Goal: Transaction & Acquisition: Purchase product/service

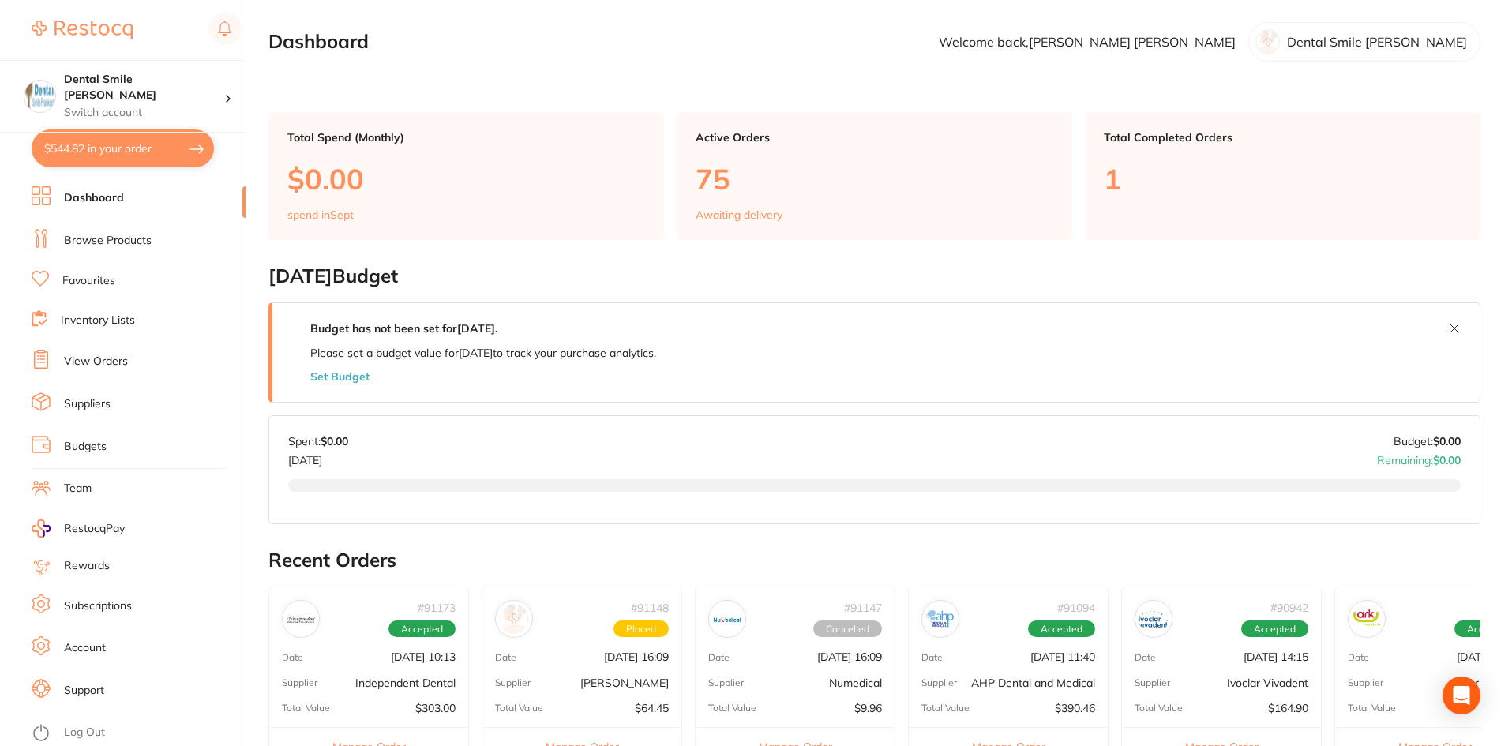
click at [88, 243] on link "Browse Products" at bounding box center [108, 241] width 88 height 16
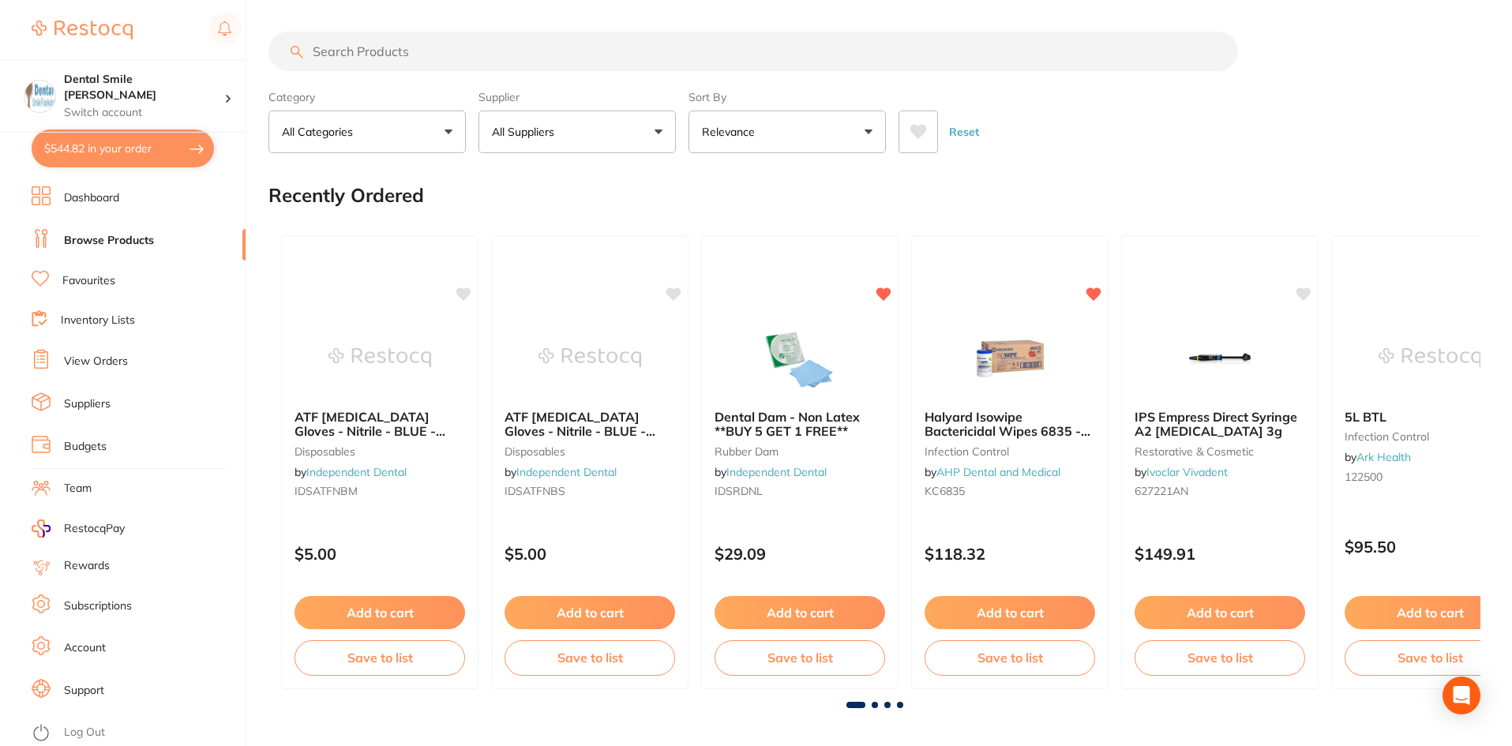
click at [411, 50] on input "search" at bounding box center [754, 51] width 970 height 39
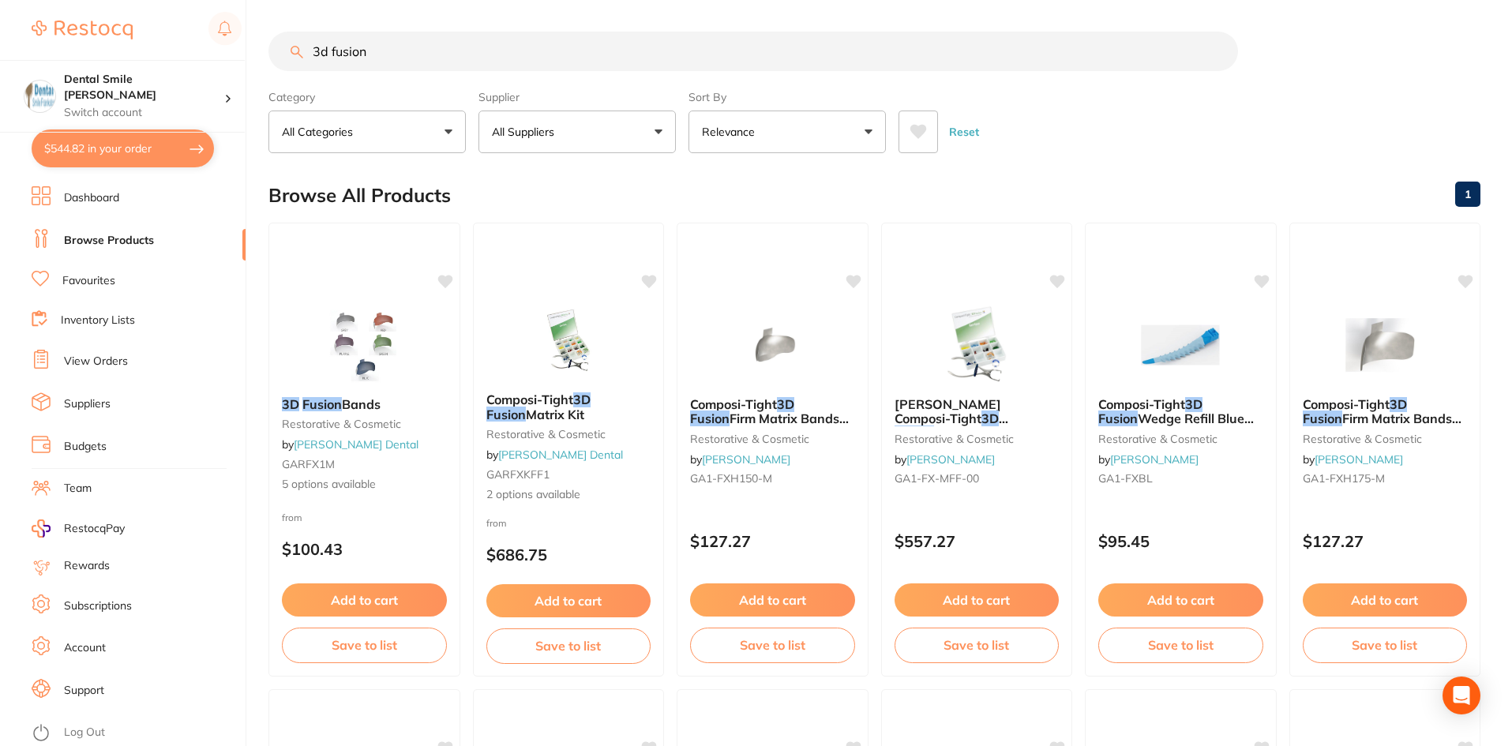
click at [432, 50] on input "3d fusion" at bounding box center [754, 51] width 970 height 39
type input "3d fusion wedge"
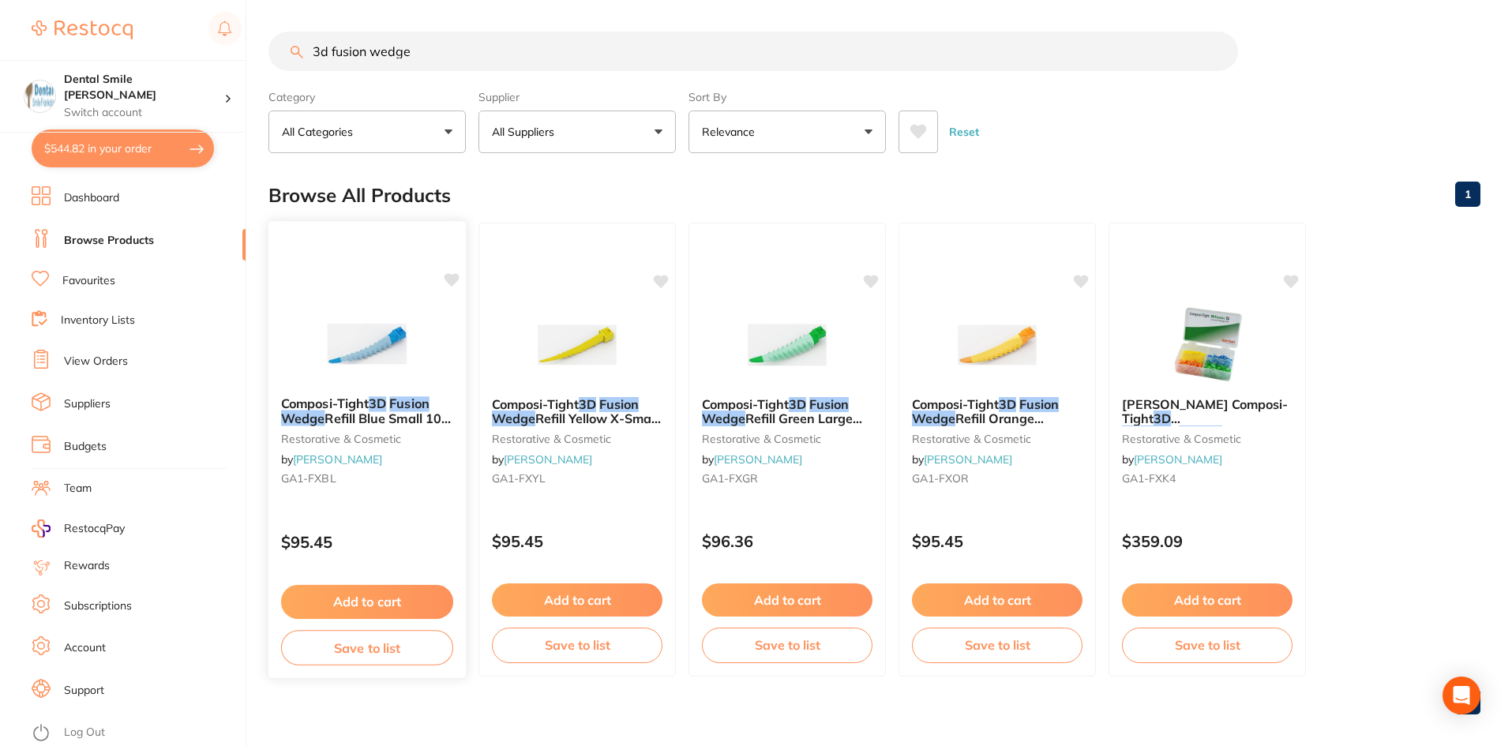
click at [379, 353] on img at bounding box center [366, 344] width 103 height 80
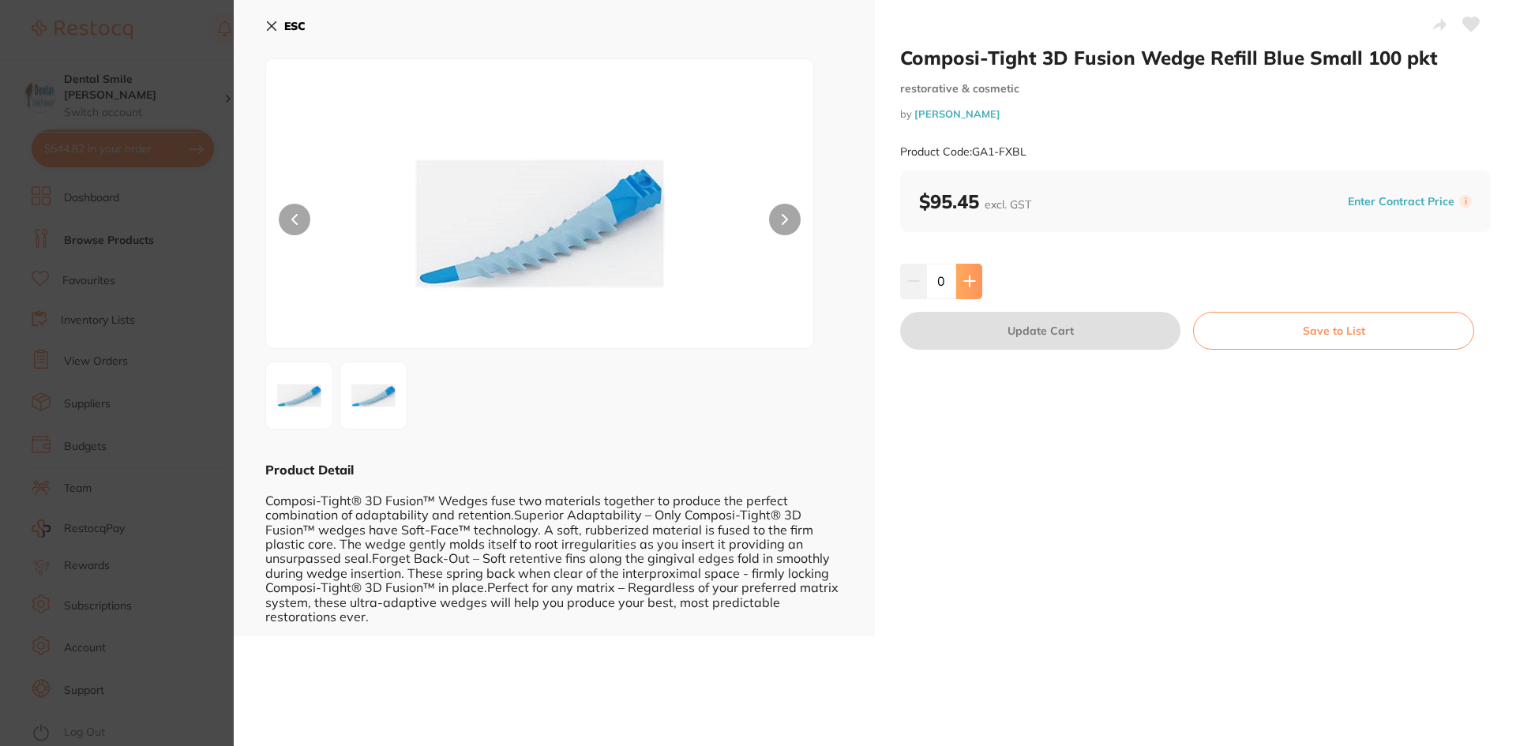
click at [971, 283] on icon at bounding box center [970, 281] width 13 height 13
type input "1"
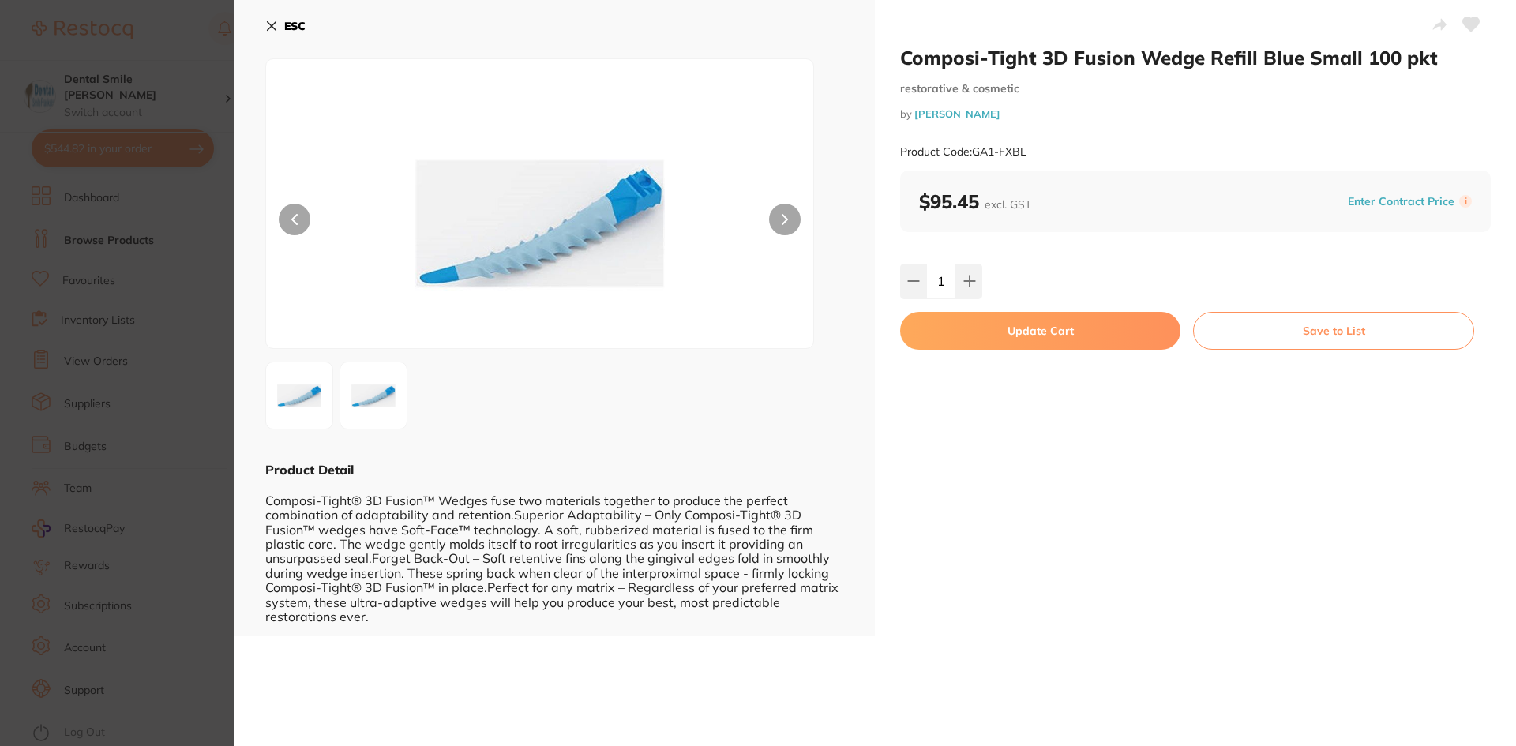
click at [1471, 22] on icon at bounding box center [1472, 24] width 17 height 14
click at [1013, 325] on button "Update Cart" at bounding box center [1040, 331] width 280 height 38
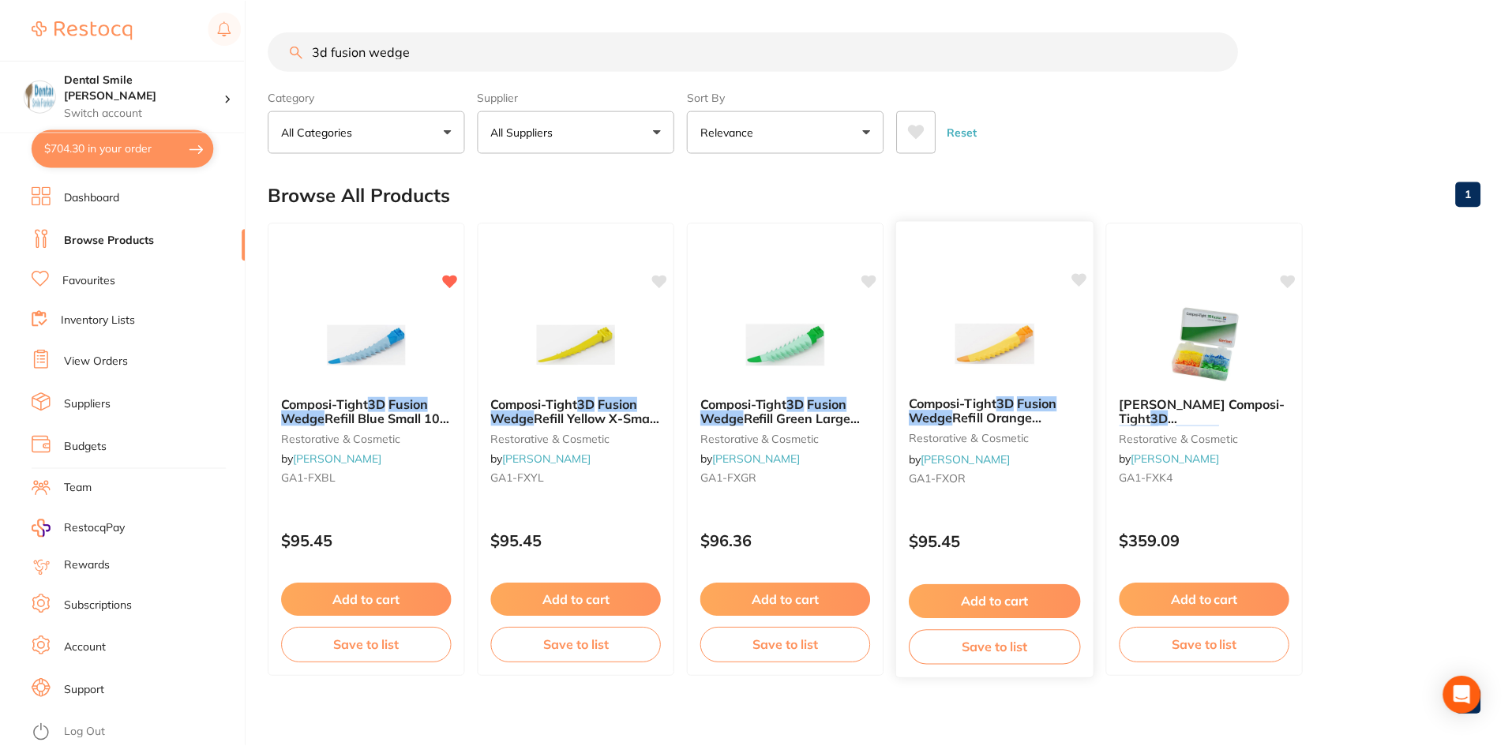
scroll to position [3, 0]
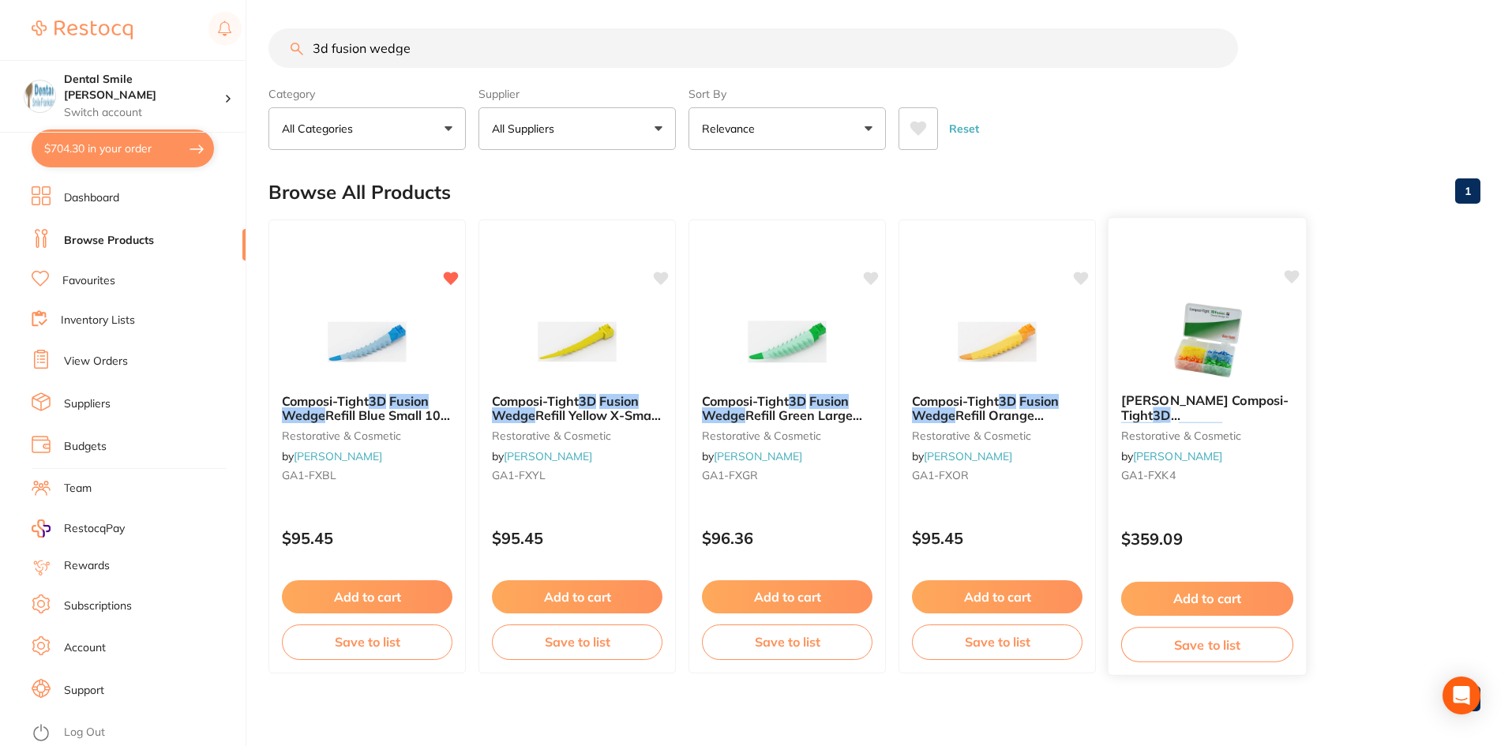
click at [1159, 367] on img at bounding box center [1206, 341] width 103 height 80
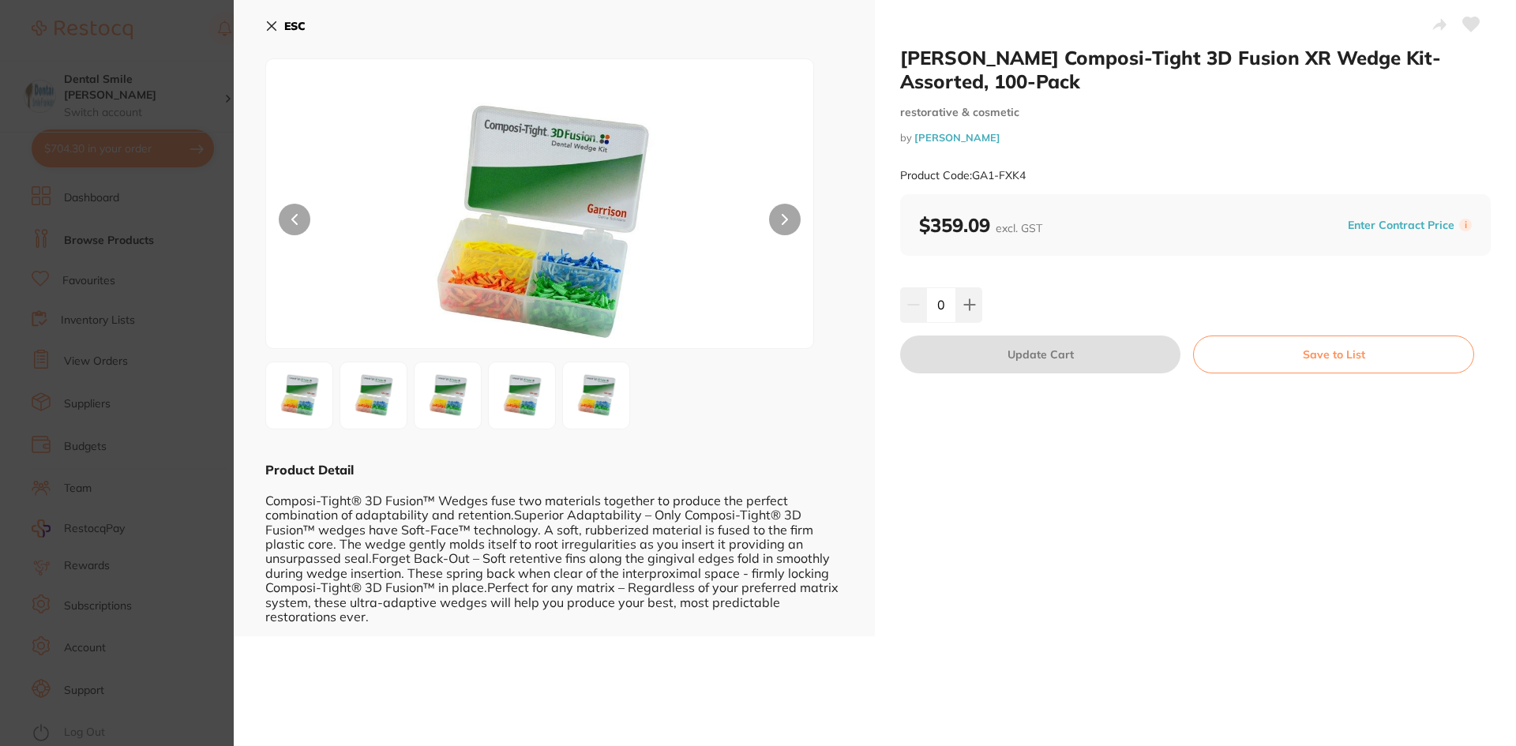
click at [9, 268] on section "[PERSON_NAME] Composi-Tight 3D Fusion XR Wedge Kit- Assorted, 100-Pack restorat…" at bounding box center [758, 373] width 1516 height 746
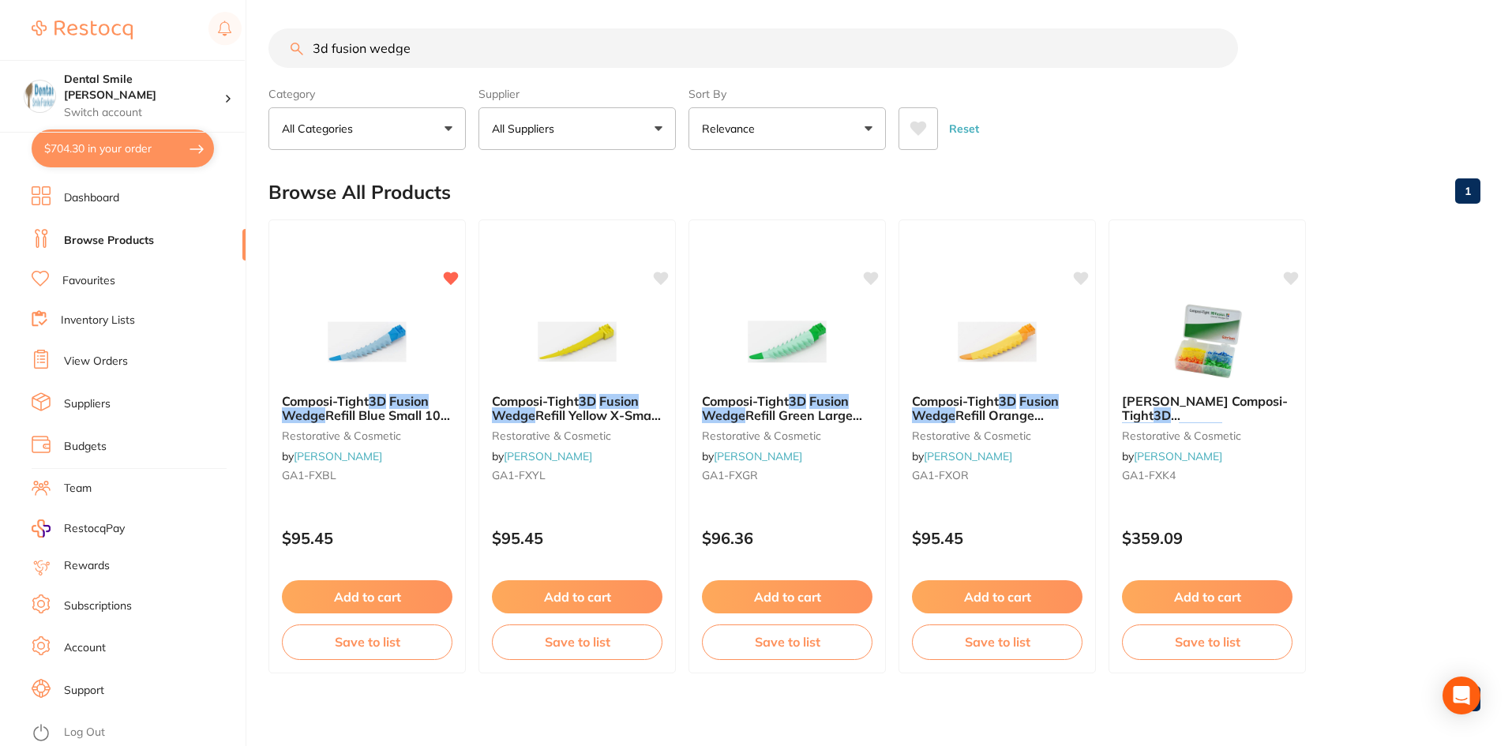
click at [123, 154] on button "$704.30 in your order" at bounding box center [123, 149] width 182 height 38
checkbox input "true"
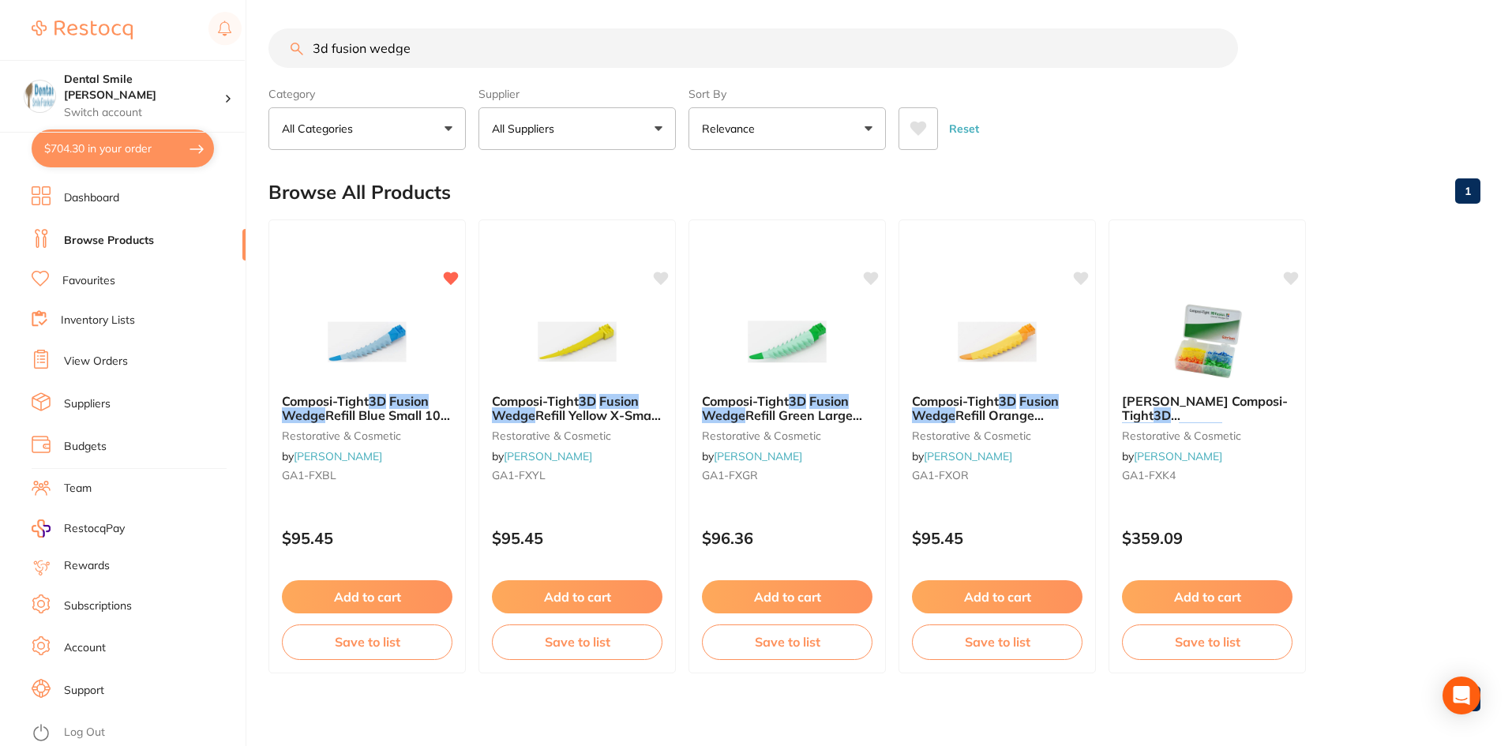
checkbox input "true"
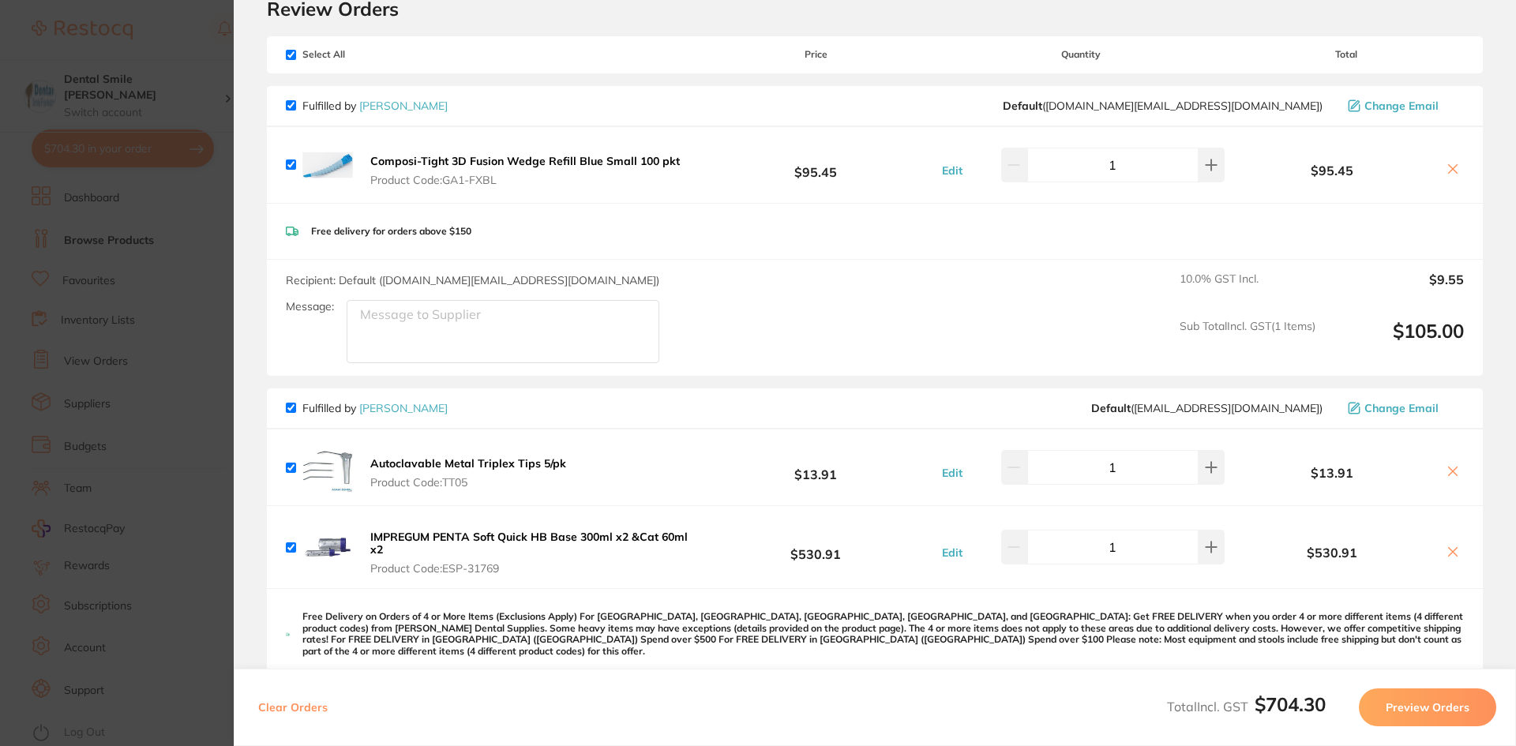
scroll to position [47, 0]
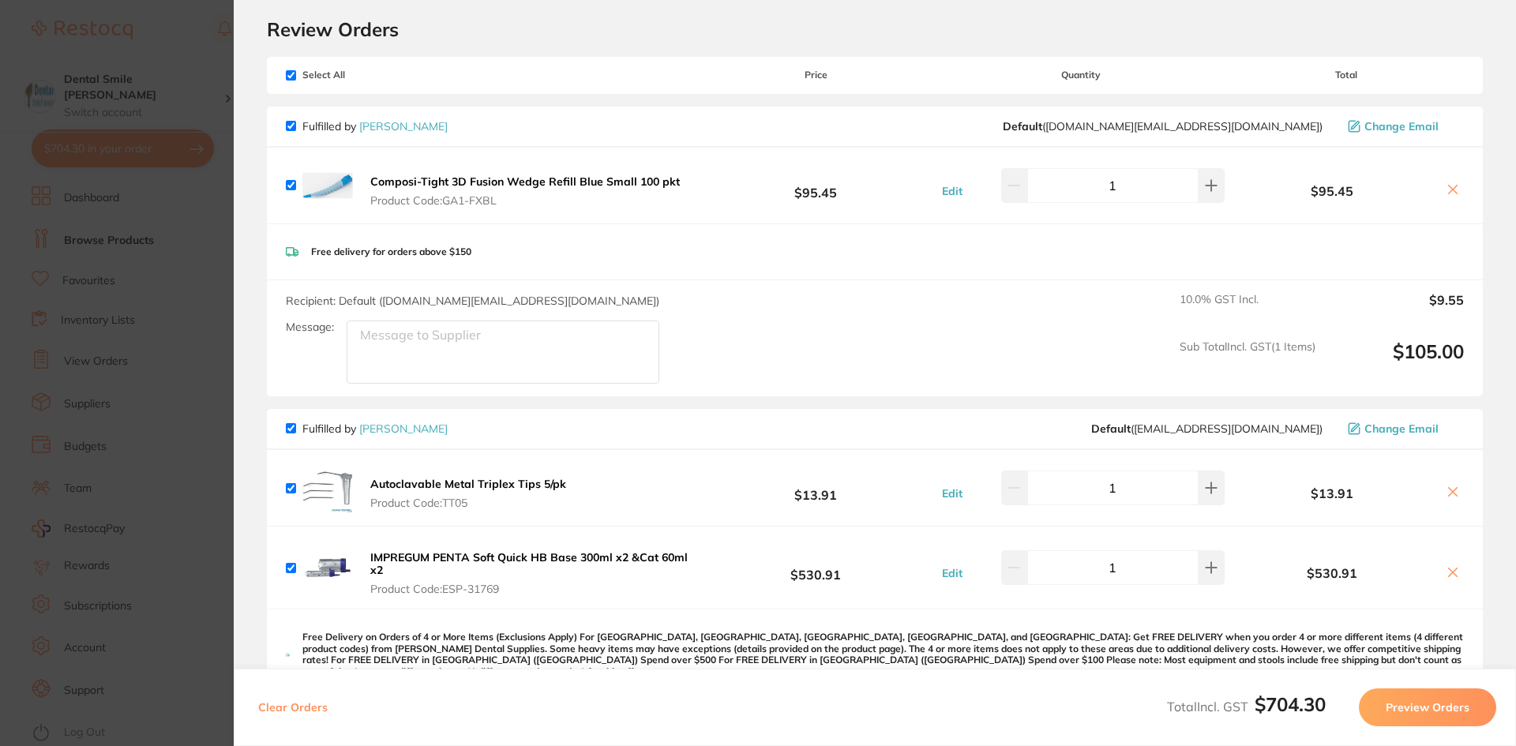
click at [291, 76] on input "checkbox" at bounding box center [291, 75] width 10 height 10
checkbox input "false"
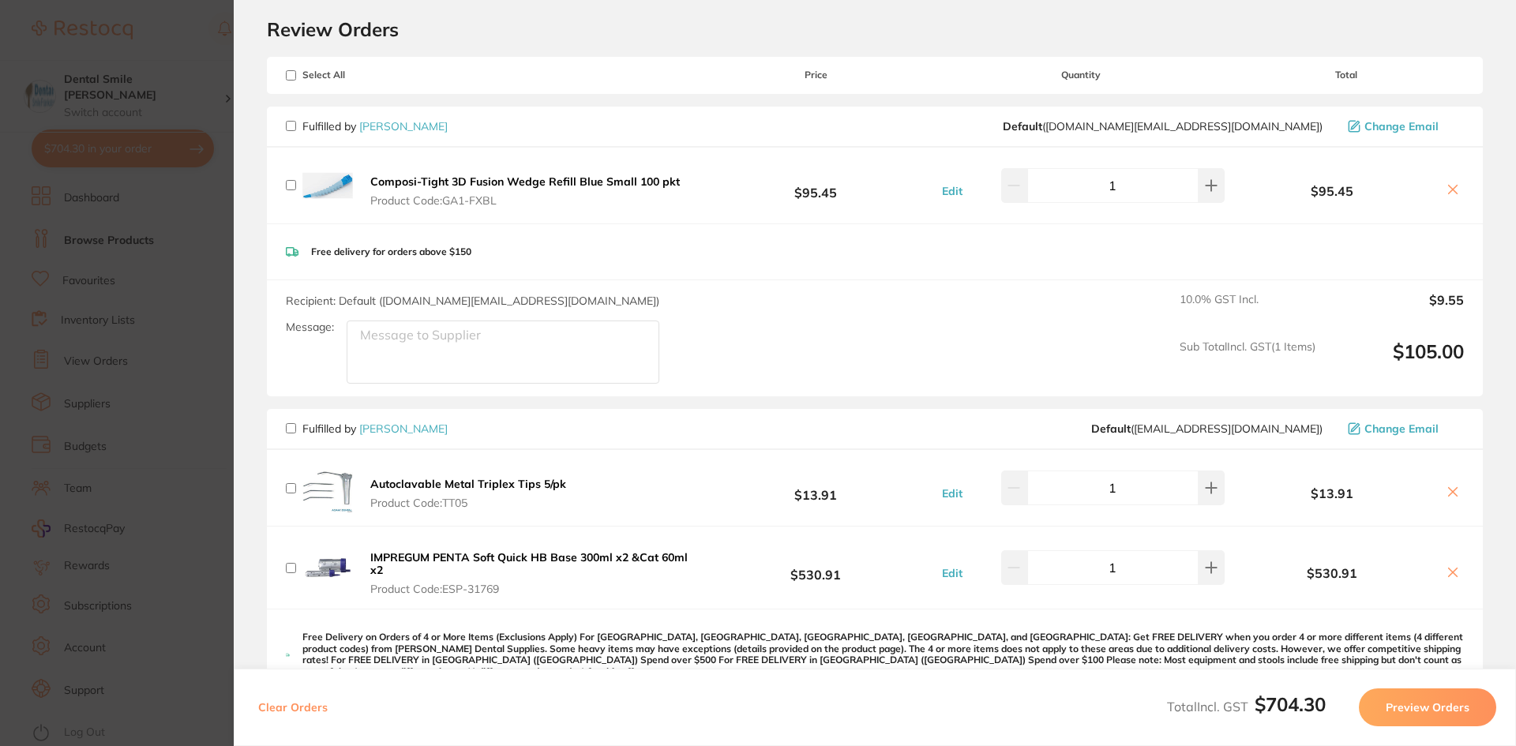
checkbox input "false"
click at [291, 125] on input "checkbox" at bounding box center [291, 126] width 10 height 10
checkbox input "true"
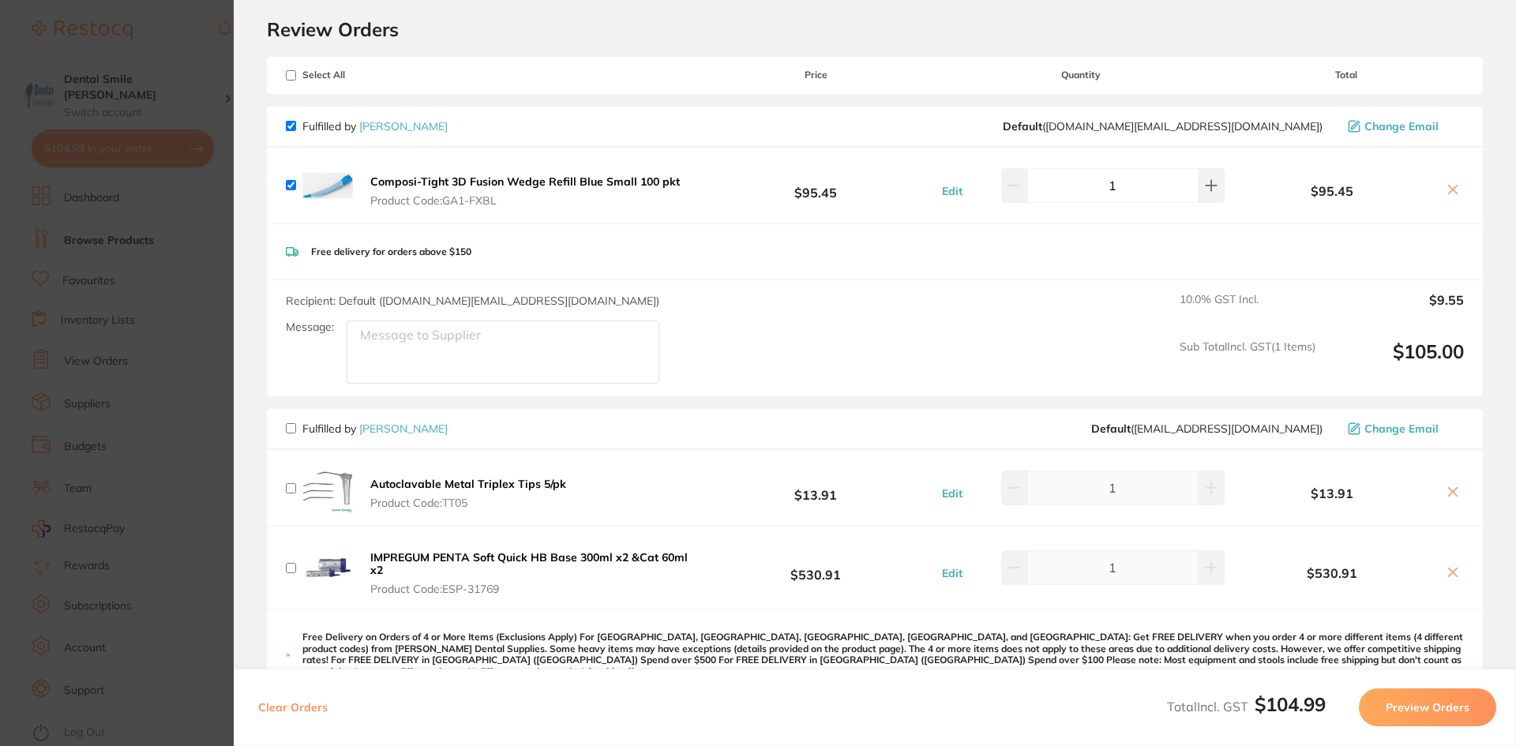
click at [1413, 712] on button "Preview Orders" at bounding box center [1427, 708] width 137 height 38
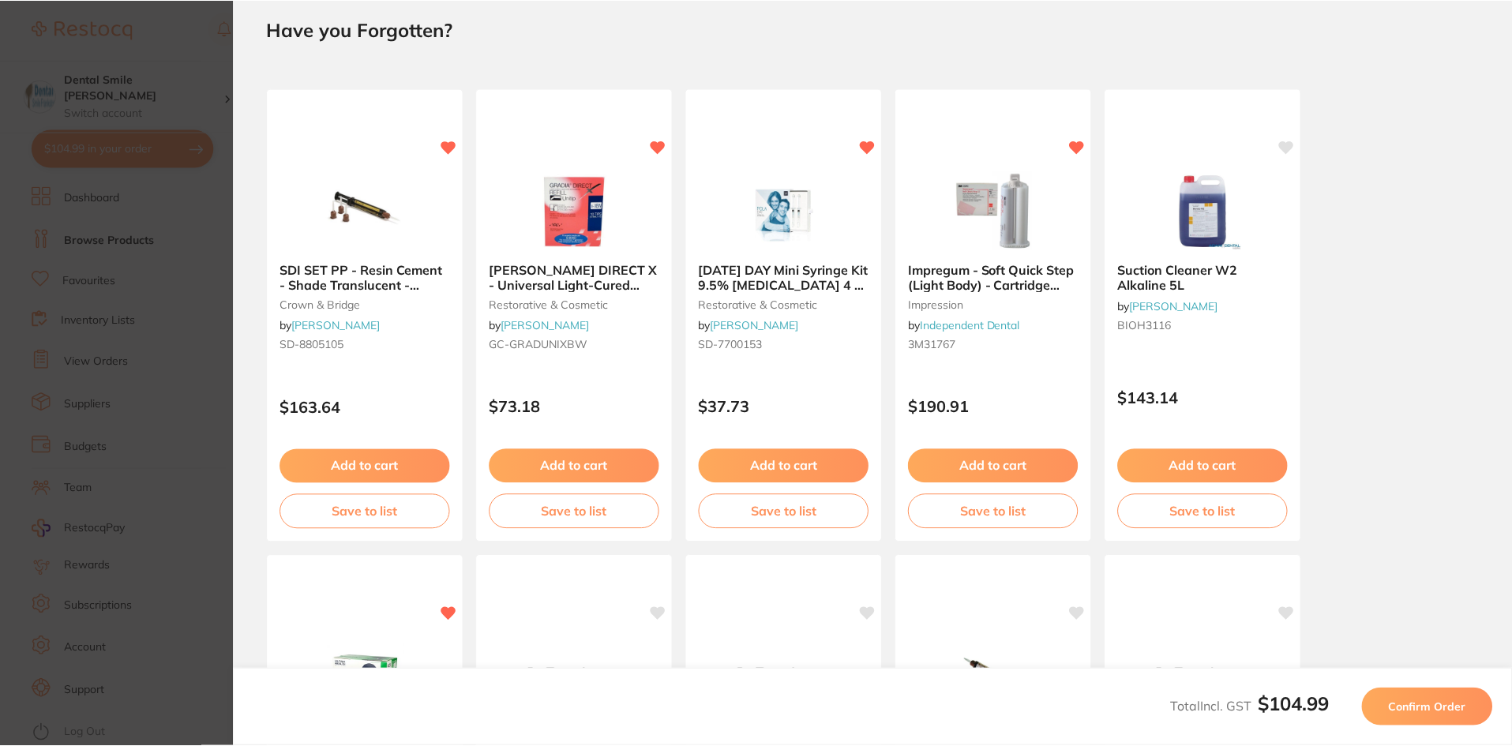
scroll to position [0, 0]
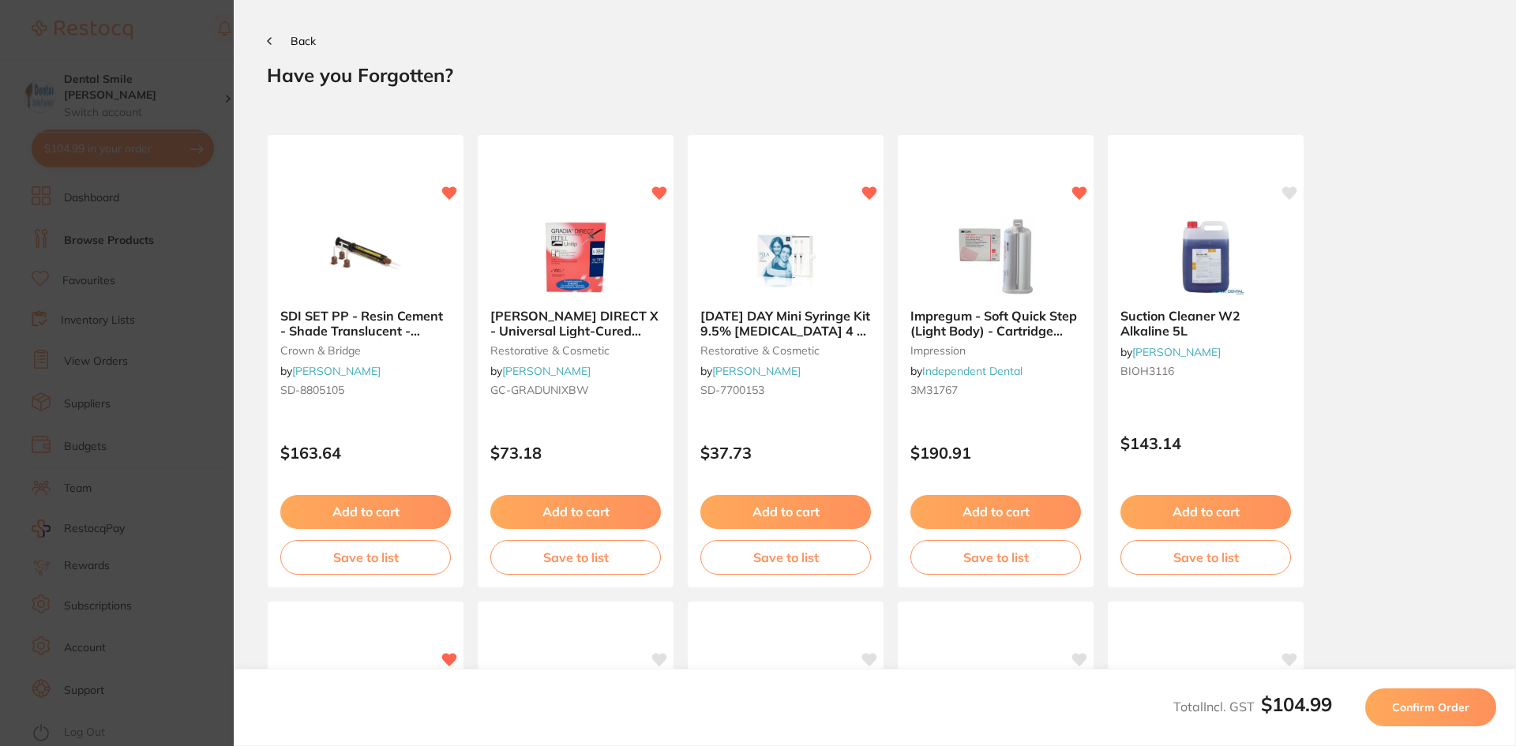
click at [1407, 719] on button "Confirm Order" at bounding box center [1431, 708] width 131 height 38
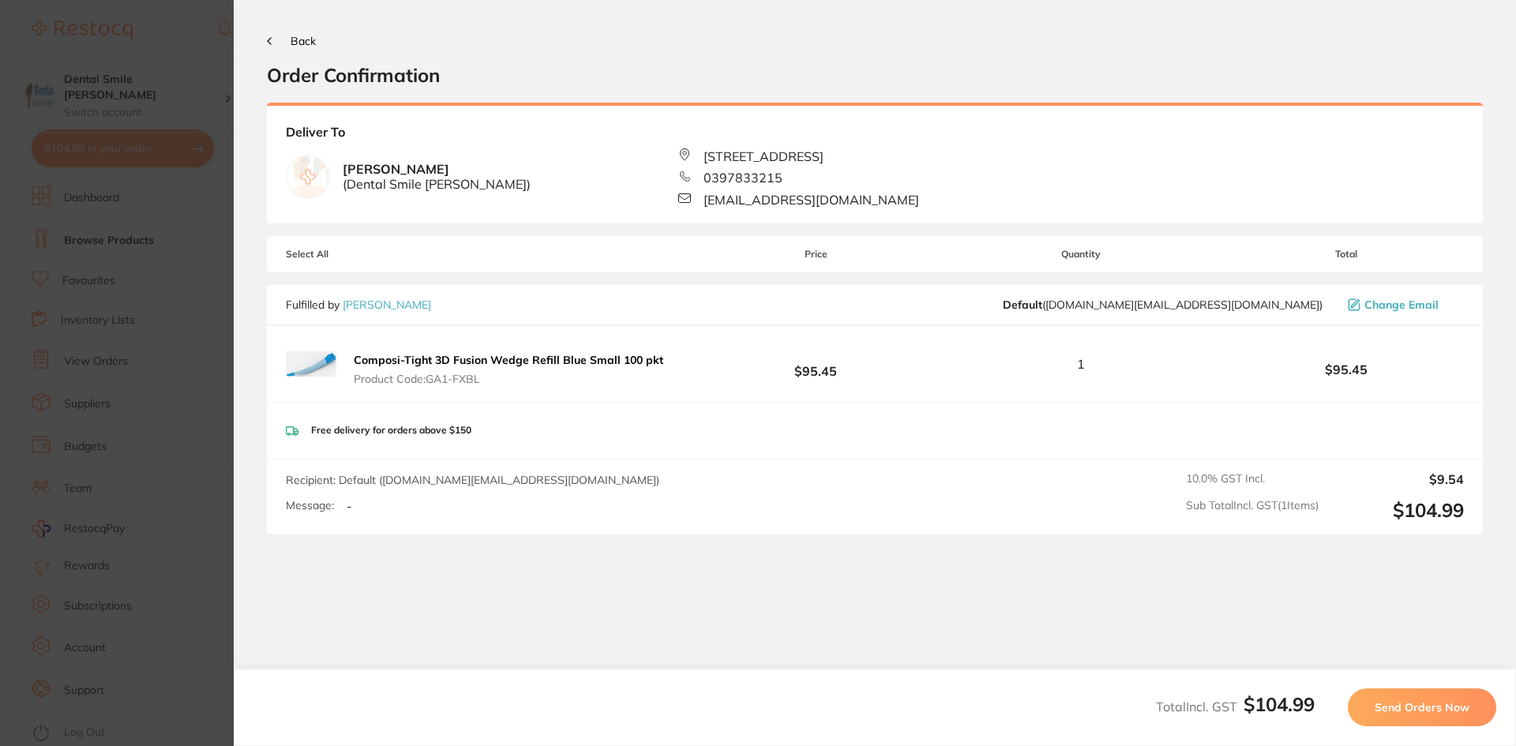
click at [1398, 708] on span "Send Orders Now" at bounding box center [1422, 708] width 95 height 14
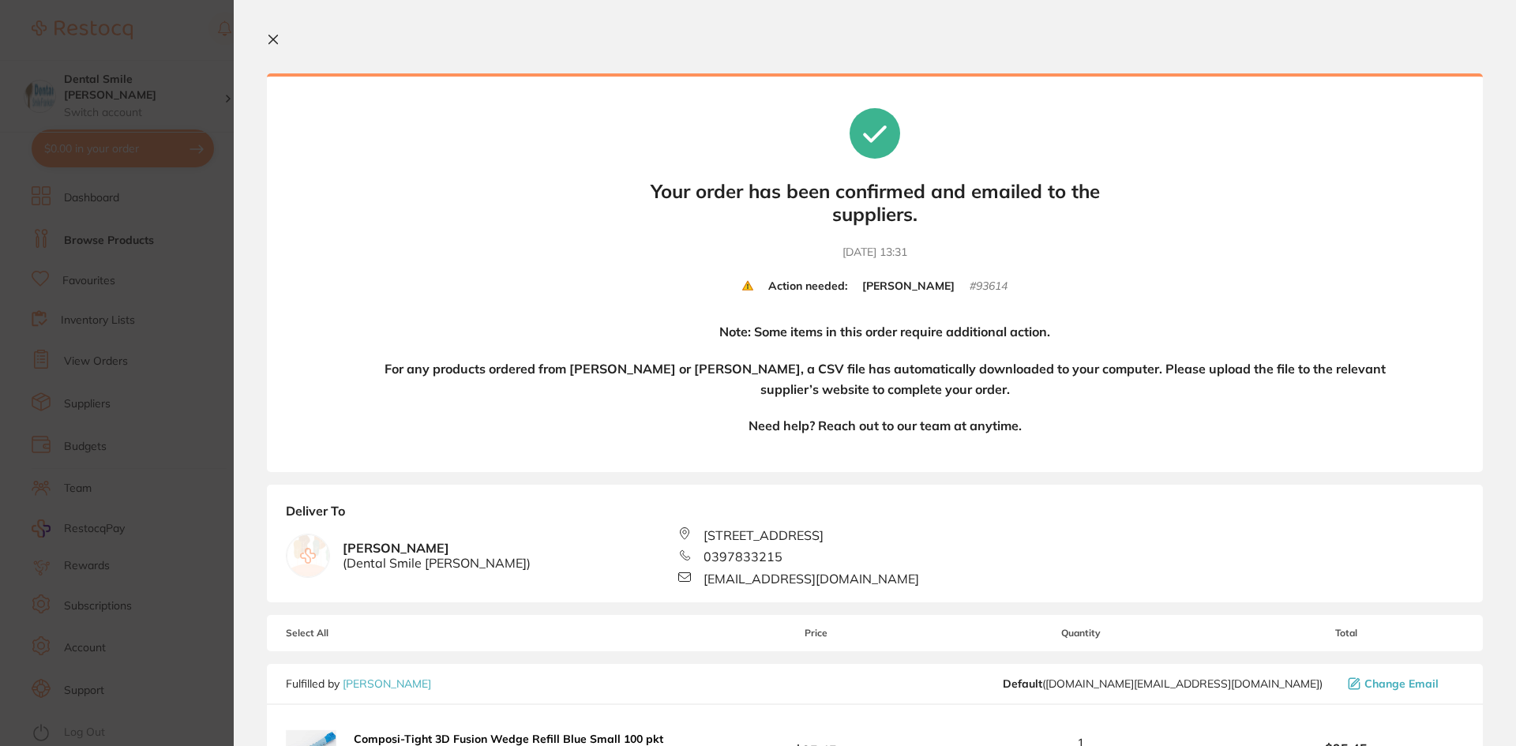
click at [82, 425] on section "Update RRP Set your pre negotiated price for this item. Item Agreed RRP (excl. …" at bounding box center [758, 373] width 1516 height 746
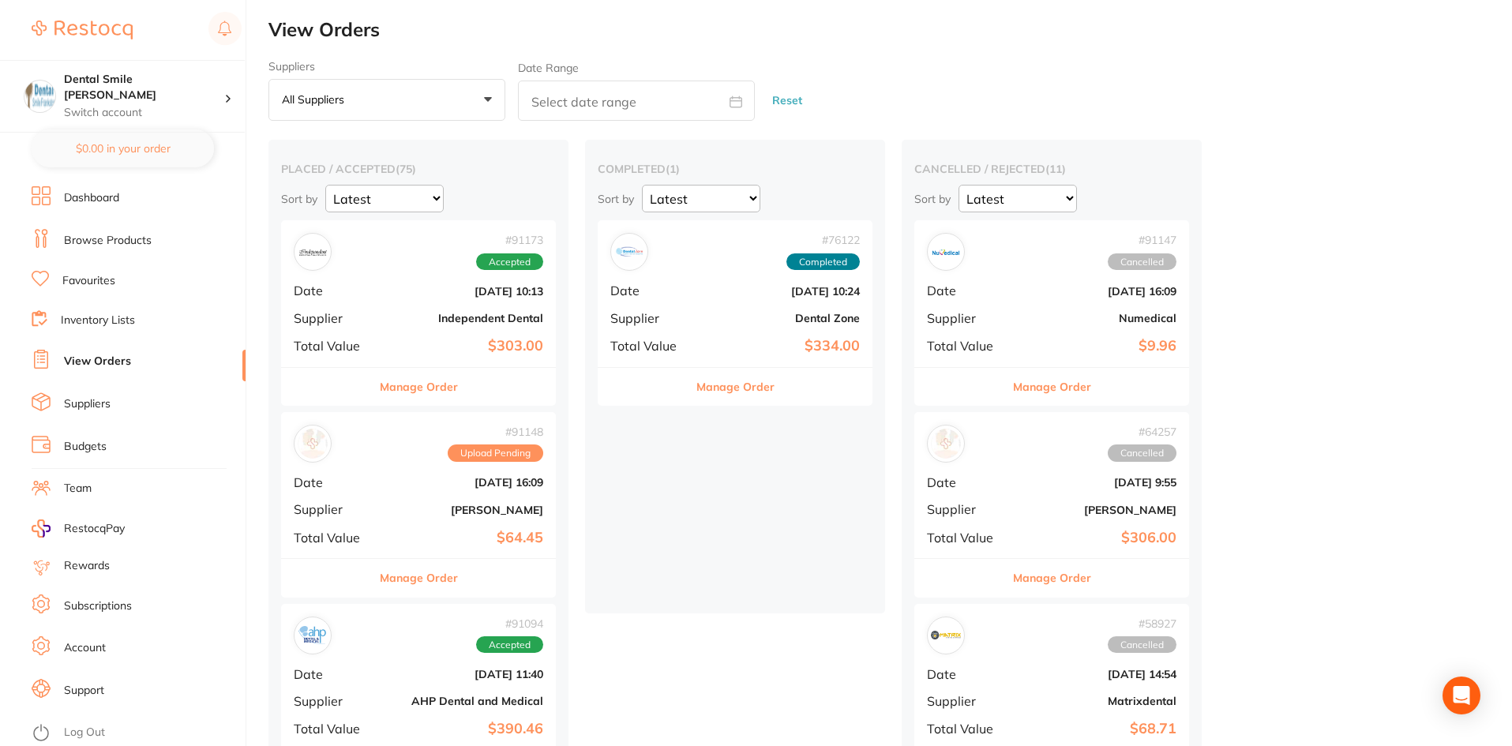
checkbox input "false"
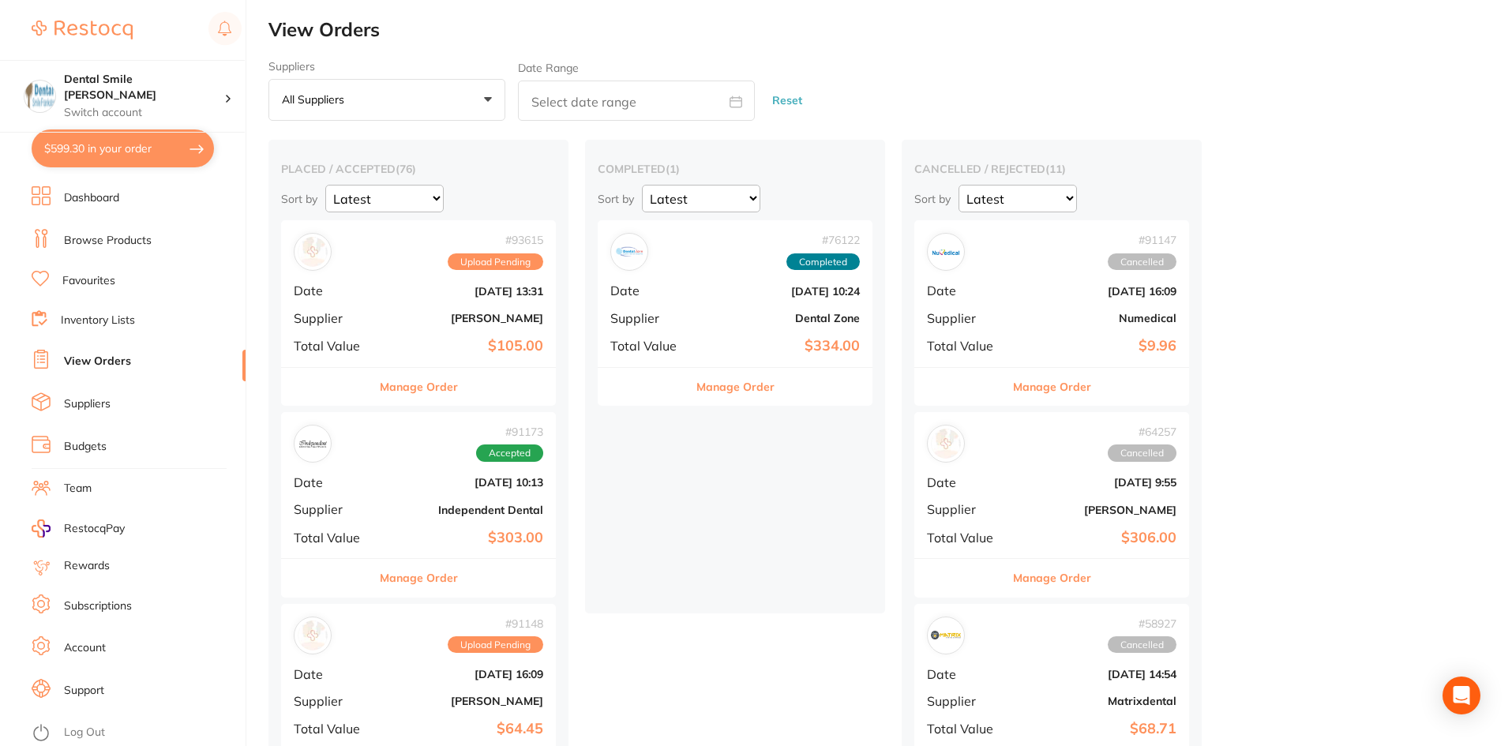
click at [98, 400] on link "Suppliers" at bounding box center [87, 404] width 47 height 16
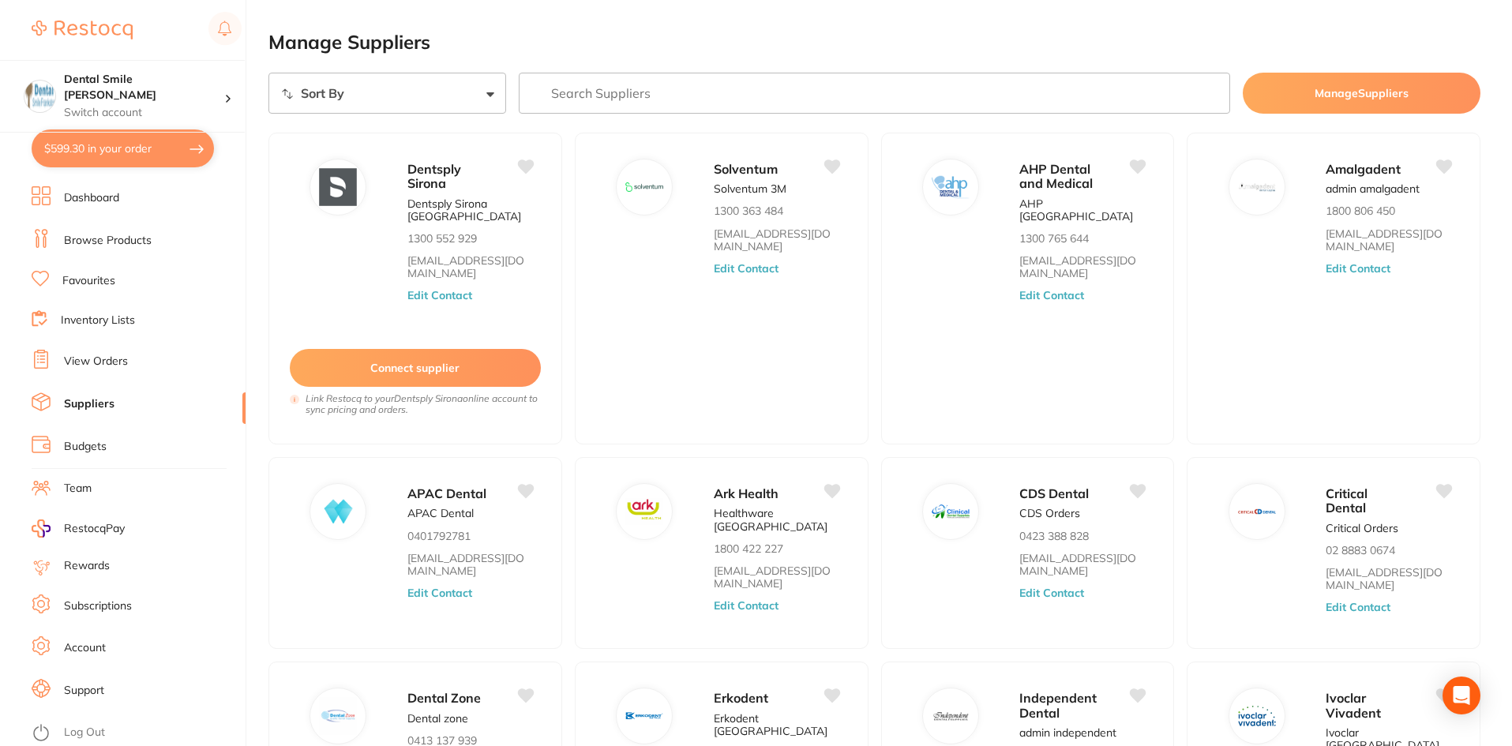
click at [626, 96] on input "search" at bounding box center [875, 93] width 712 height 41
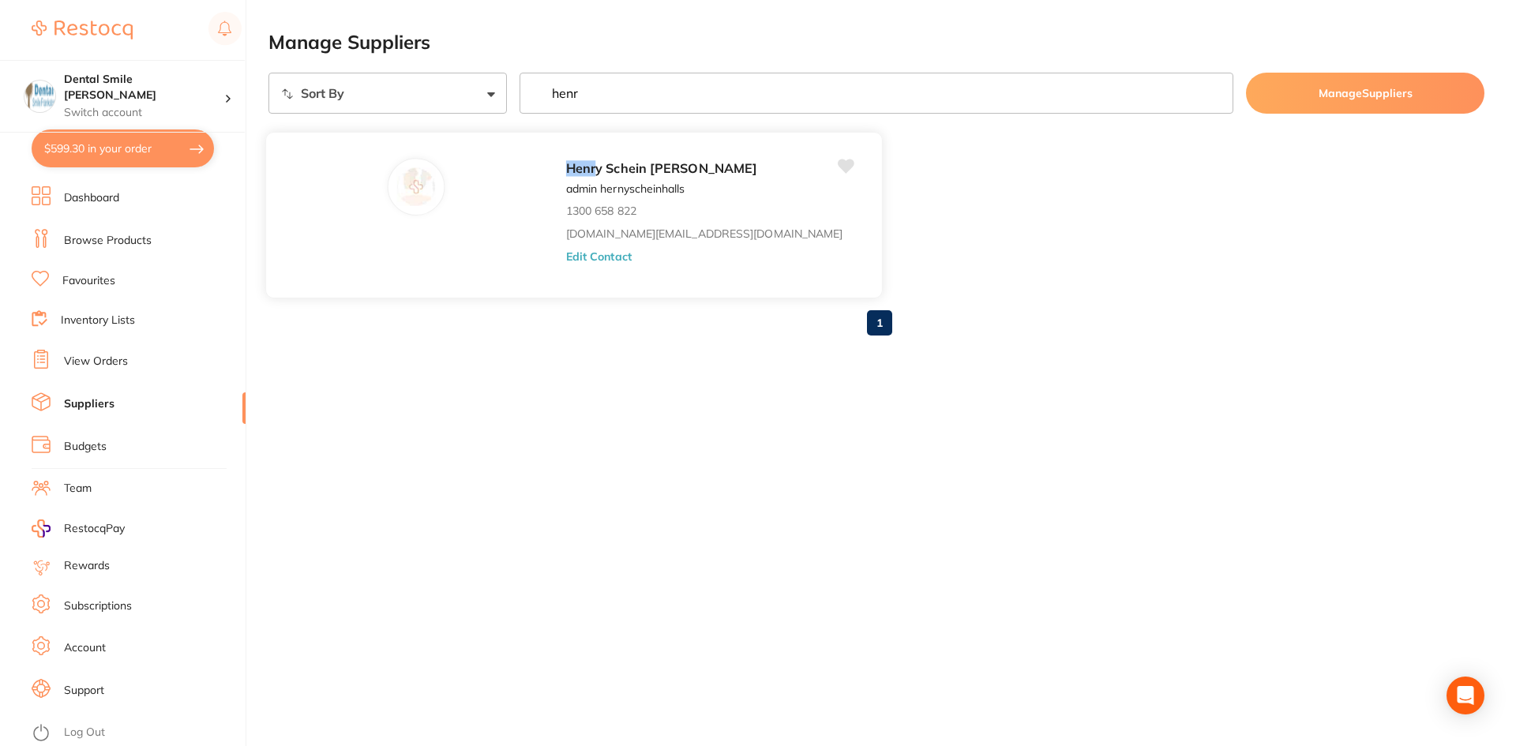
type input "henr"
click at [566, 233] on link "[DOMAIN_NAME][EMAIL_ADDRESS][DOMAIN_NAME]" at bounding box center [704, 233] width 276 height 13
click at [488, 321] on div "1" at bounding box center [877, 323] width 1216 height 51
click at [566, 264] on div "[PERSON_NAME] [PERSON_NAME] admin hernyscheinhalls 1300 658 822 [DOMAIN_NAME][E…" at bounding box center [716, 219] width 300 height 123
click at [566, 257] on button "Edit Contact" at bounding box center [599, 256] width 66 height 13
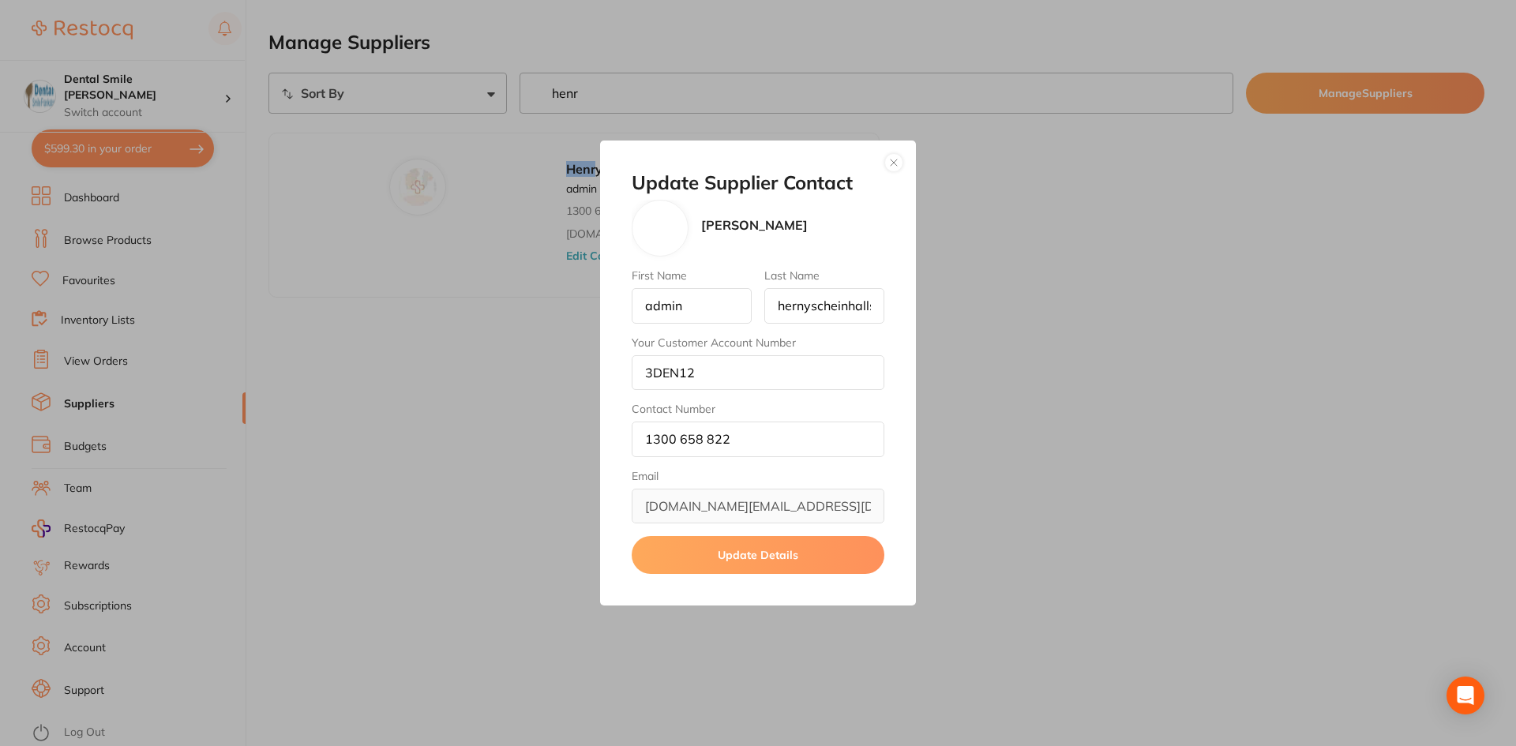
click at [888, 159] on button "button" at bounding box center [894, 162] width 19 height 19
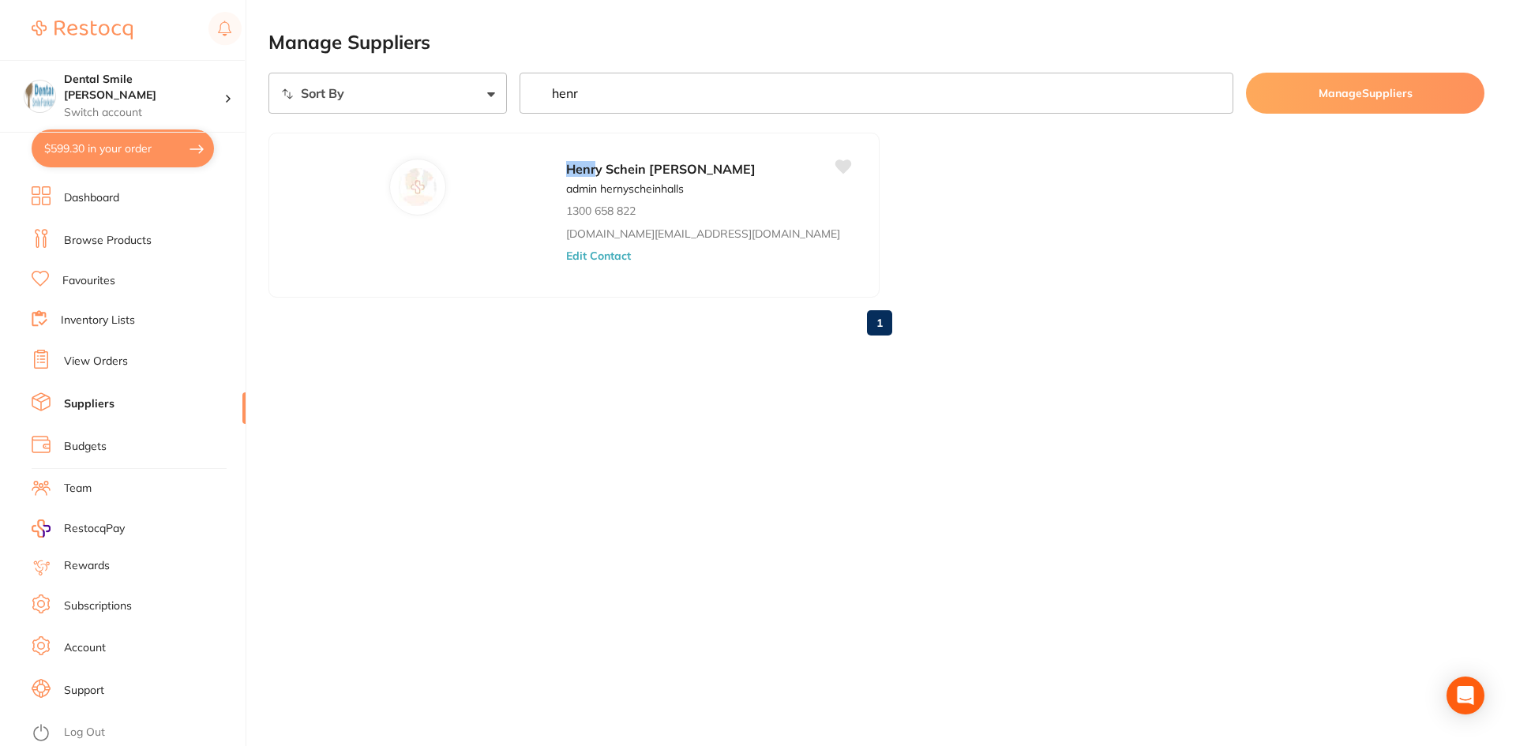
click at [116, 196] on link "Dashboard" at bounding box center [91, 198] width 55 height 16
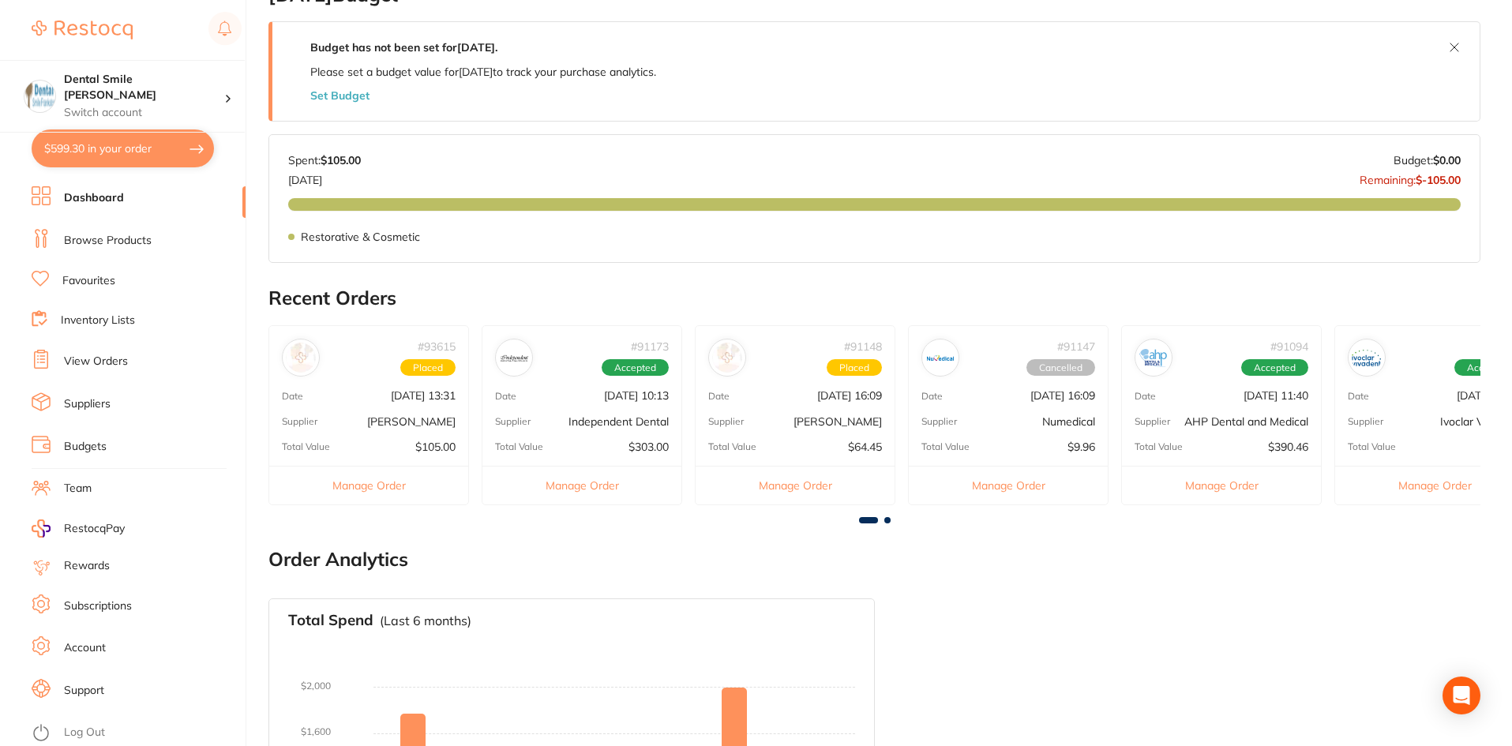
scroll to position [316, 0]
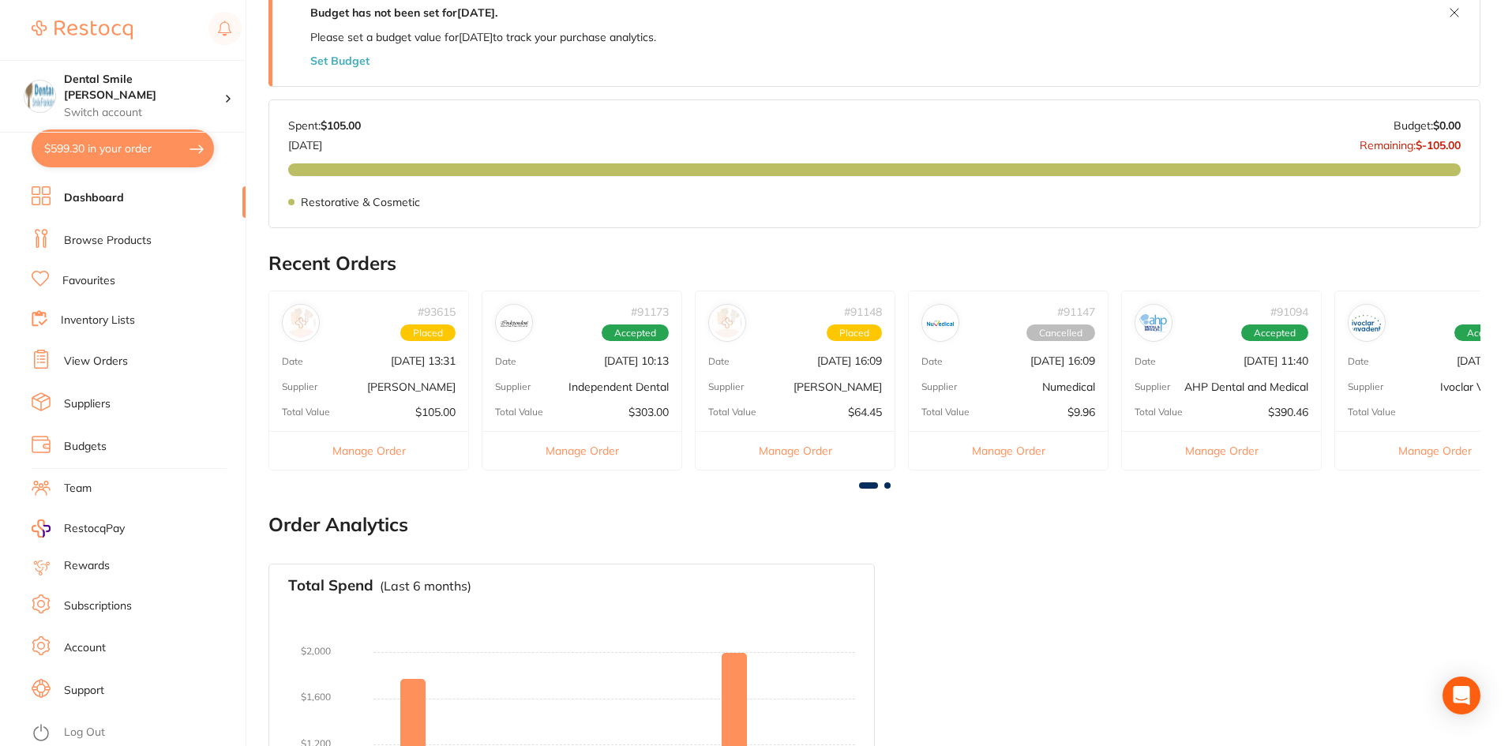
click at [389, 372] on div "# 93615 Placed Date [DATE] 13:31 Supplier [PERSON_NAME] Total Value $105.00 Man…" at bounding box center [369, 380] width 201 height 179
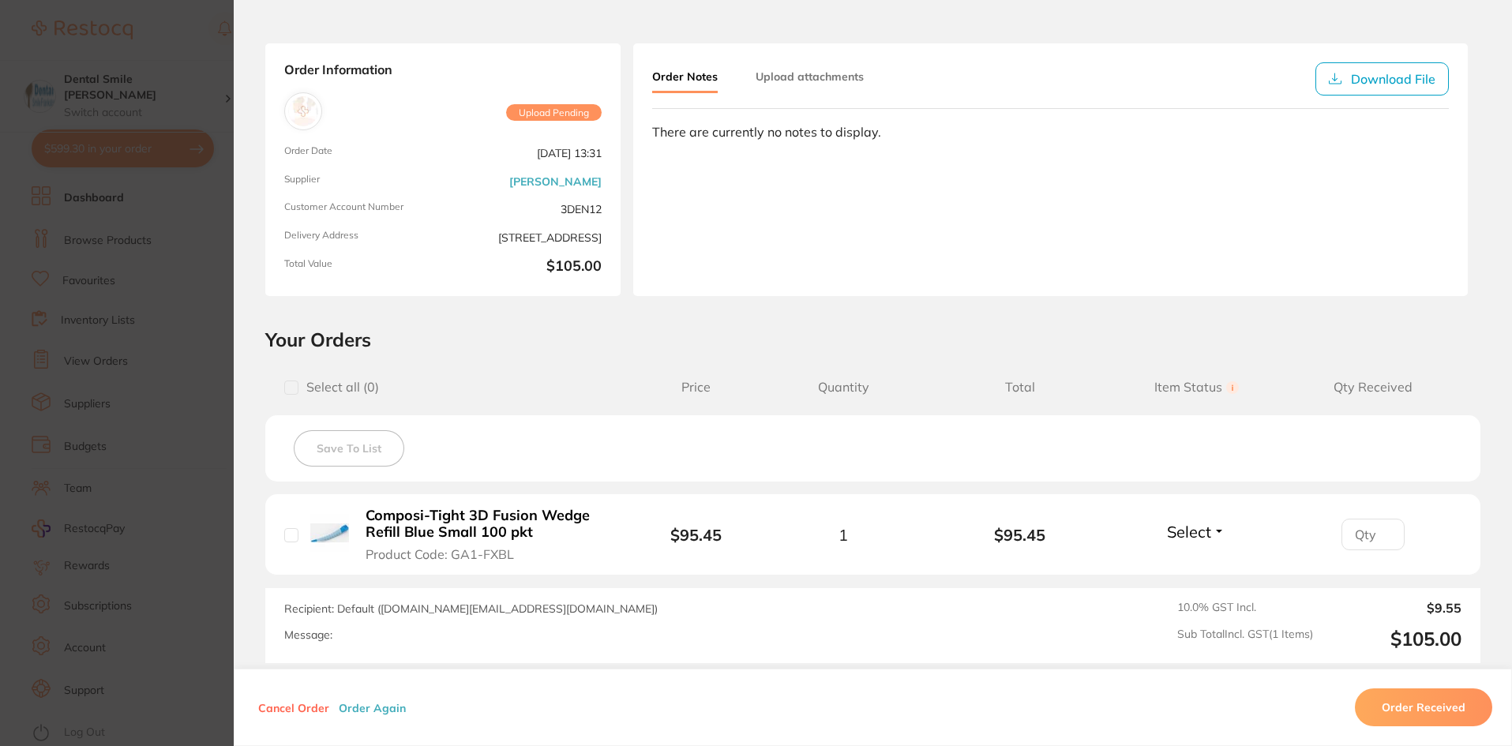
scroll to position [158, 0]
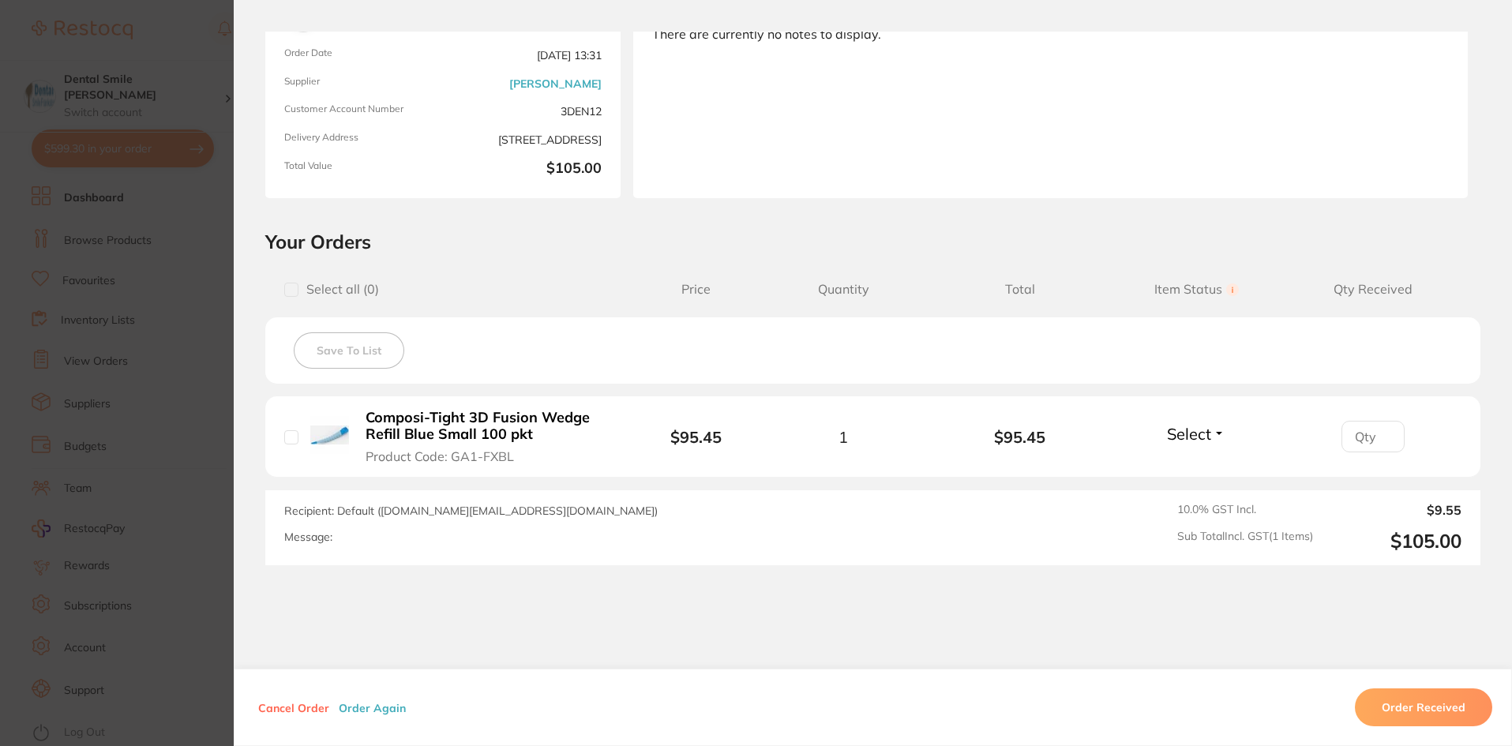
click at [148, 328] on section "Order ID: Restocq- 93615 Order Information Upload Pending Order Date [DATE] 13:…" at bounding box center [756, 373] width 1512 height 746
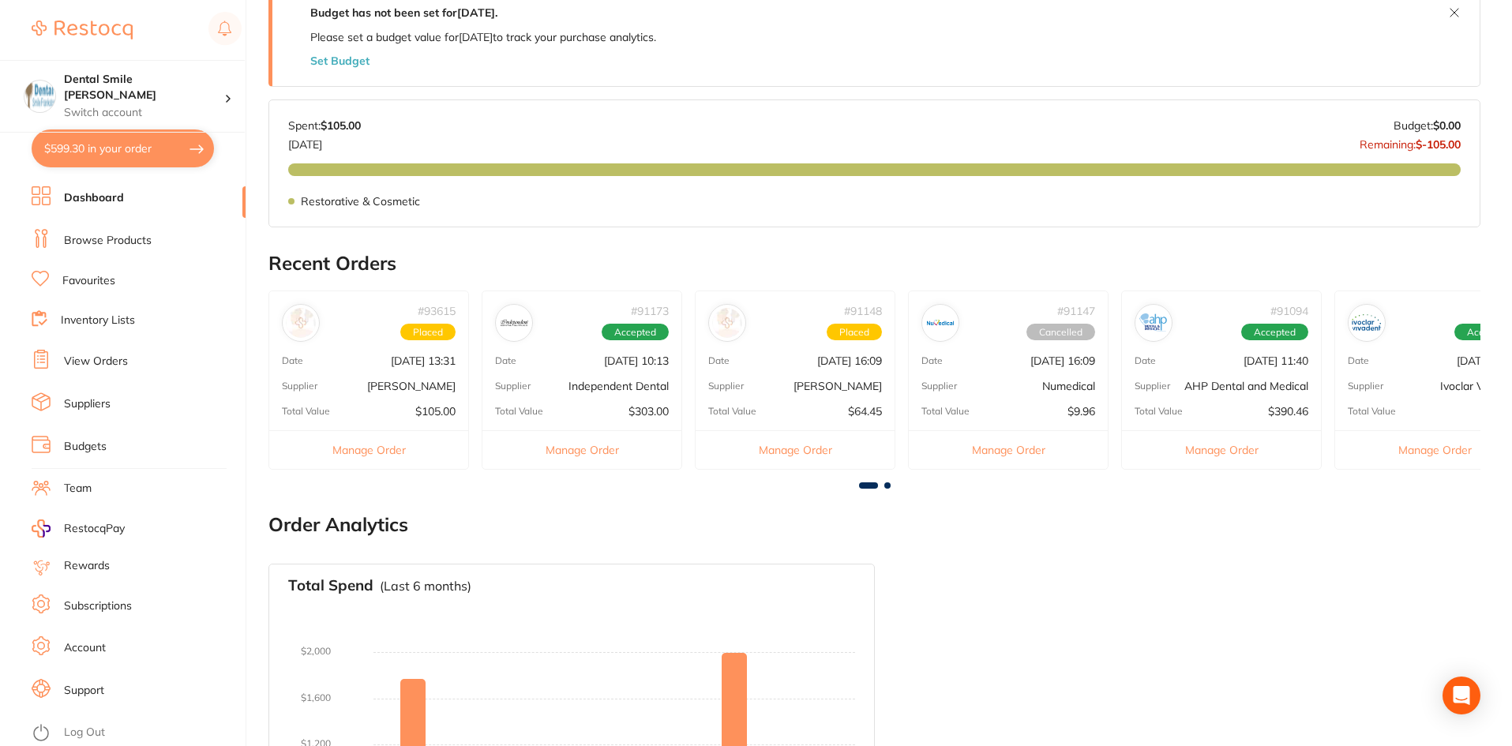
click at [98, 199] on link "Dashboard" at bounding box center [94, 198] width 60 height 16
